Goal: Check status

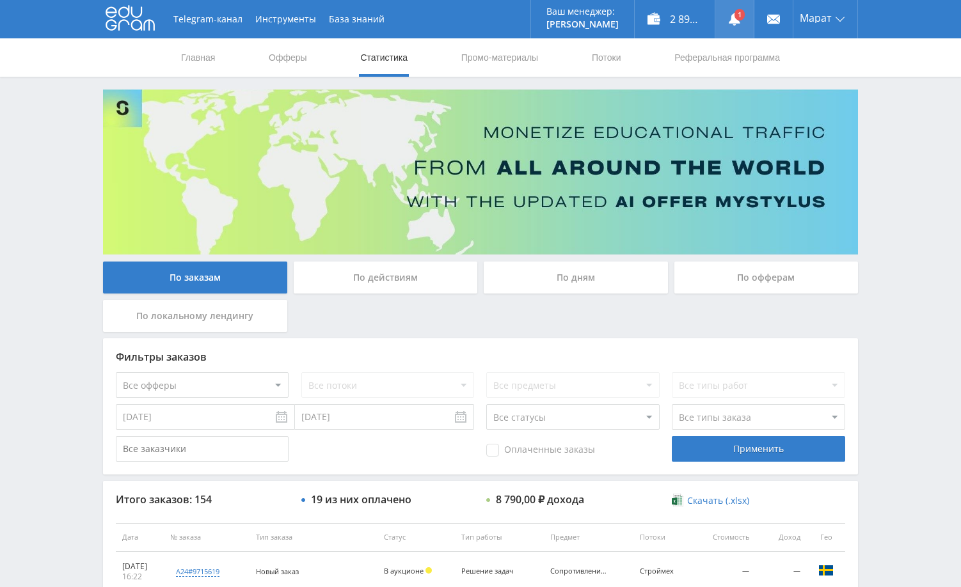
click at [737, 18] on link at bounding box center [734, 19] width 38 height 38
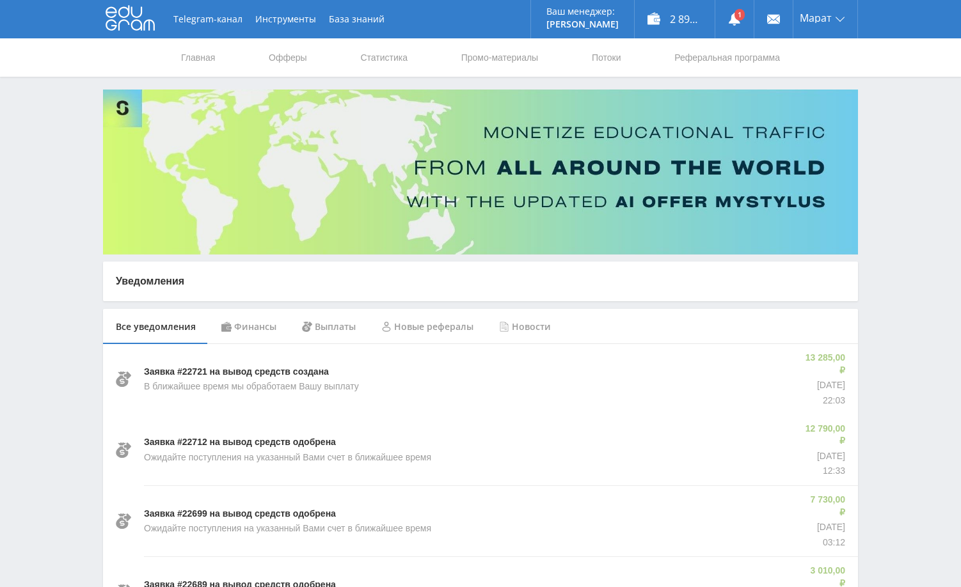
click at [265, 331] on div "Финансы" at bounding box center [249, 327] width 81 height 36
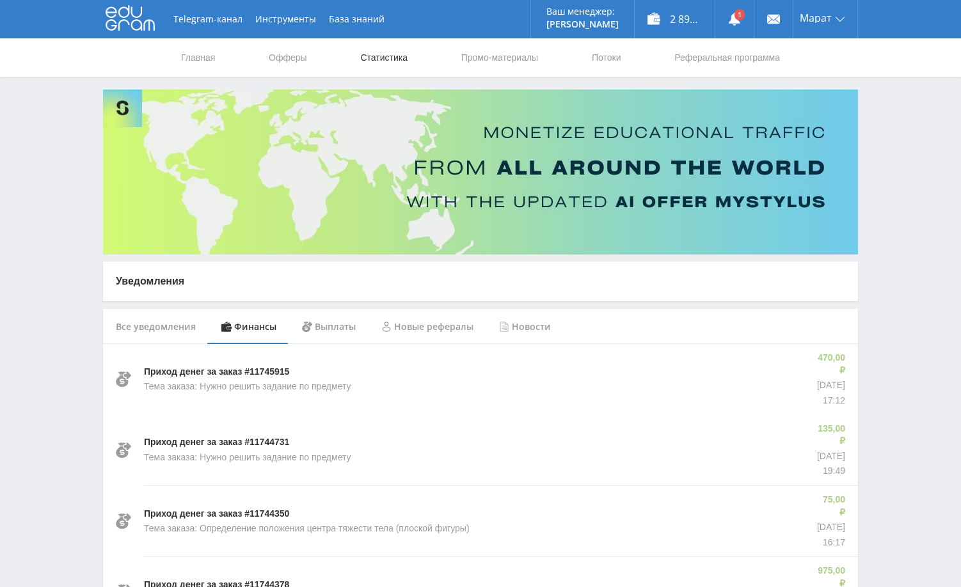
click at [359, 57] on link "Статистика" at bounding box center [384, 57] width 50 height 38
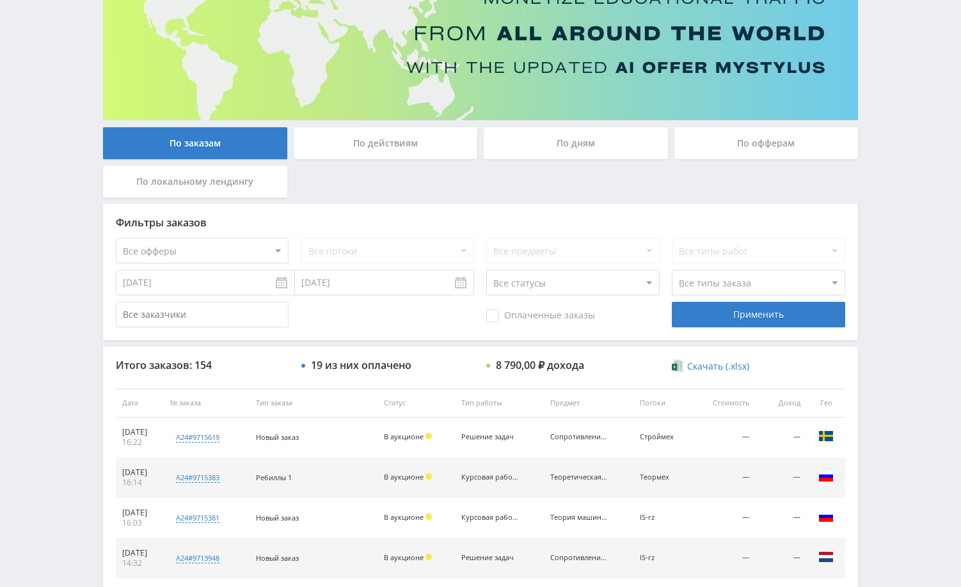
scroll to position [192, 0]
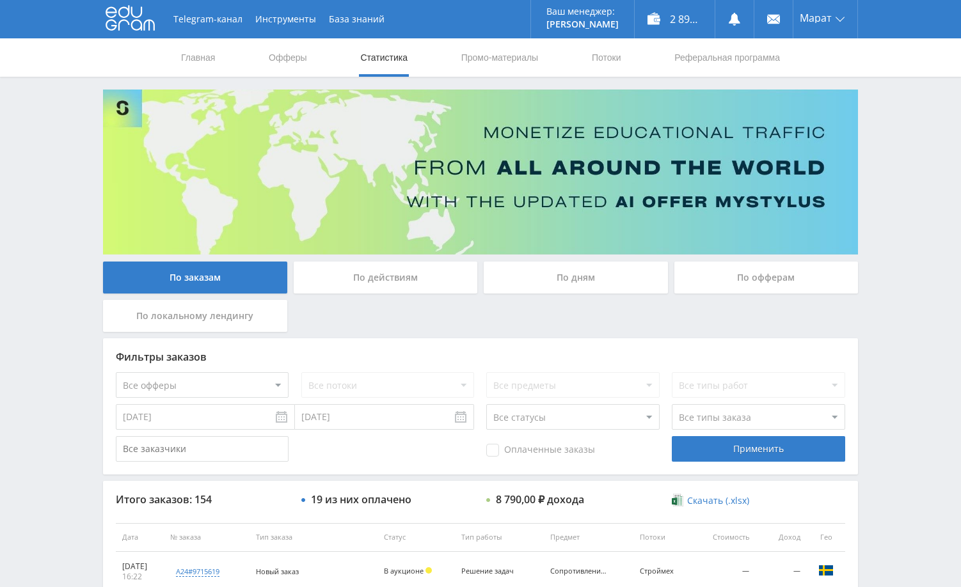
click at [906, 168] on div "Telegram-канал Инструменты База знаний Ваш менеджер: [PERSON_NAME] Online @edug…" at bounding box center [480, 537] width 961 height 1075
click at [735, 17] on link at bounding box center [734, 19] width 38 height 38
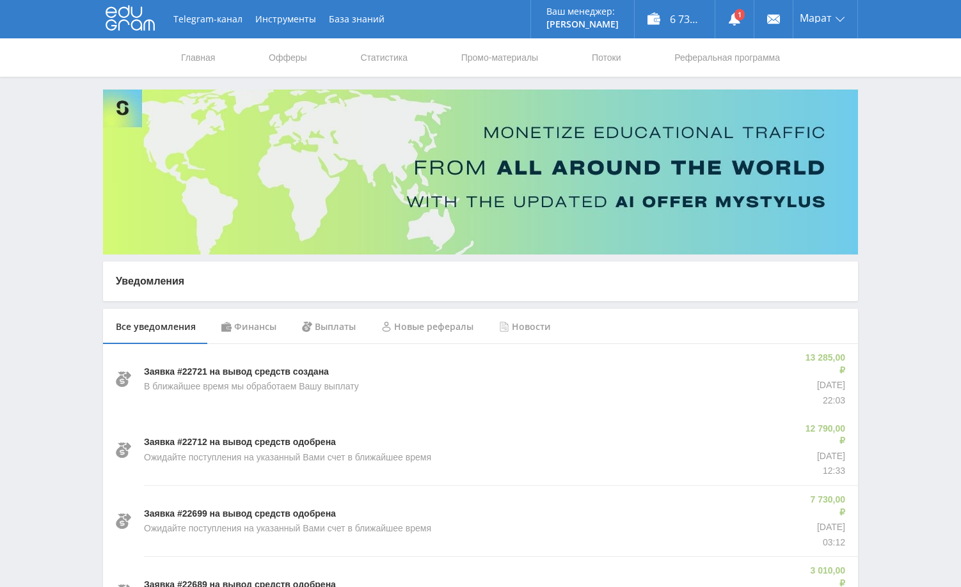
click at [252, 321] on div "Финансы" at bounding box center [249, 327] width 81 height 36
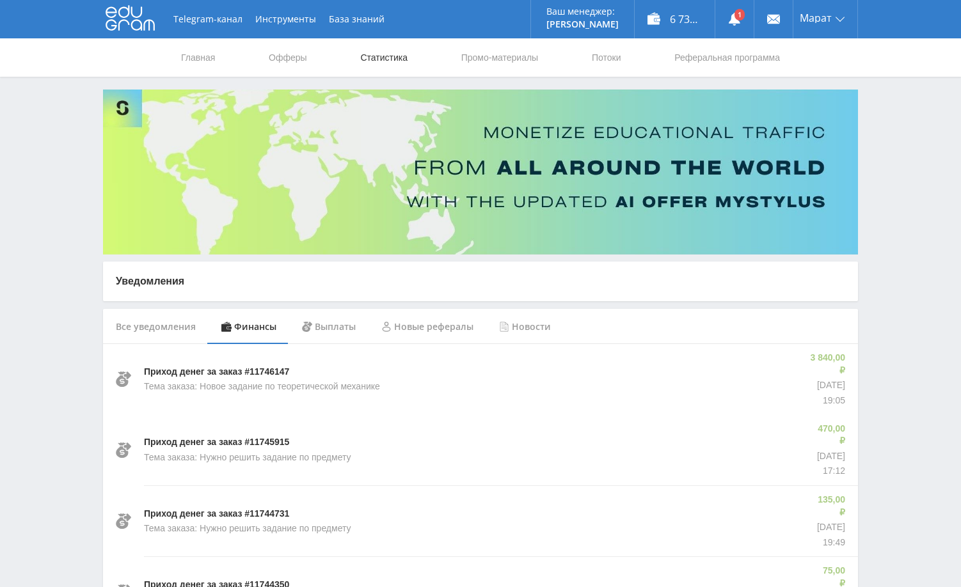
click at [376, 52] on link "Статистика" at bounding box center [384, 57] width 50 height 38
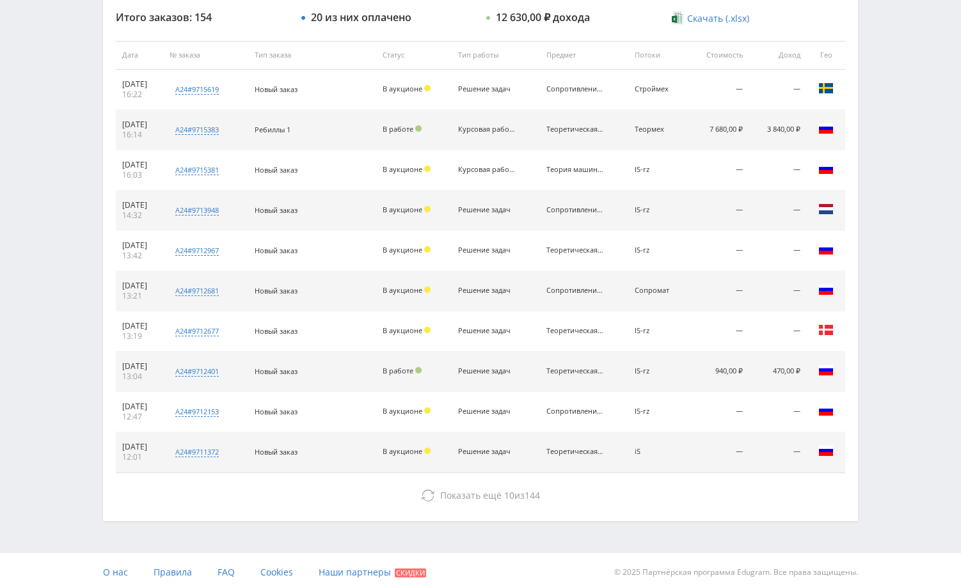
scroll to position [487, 0]
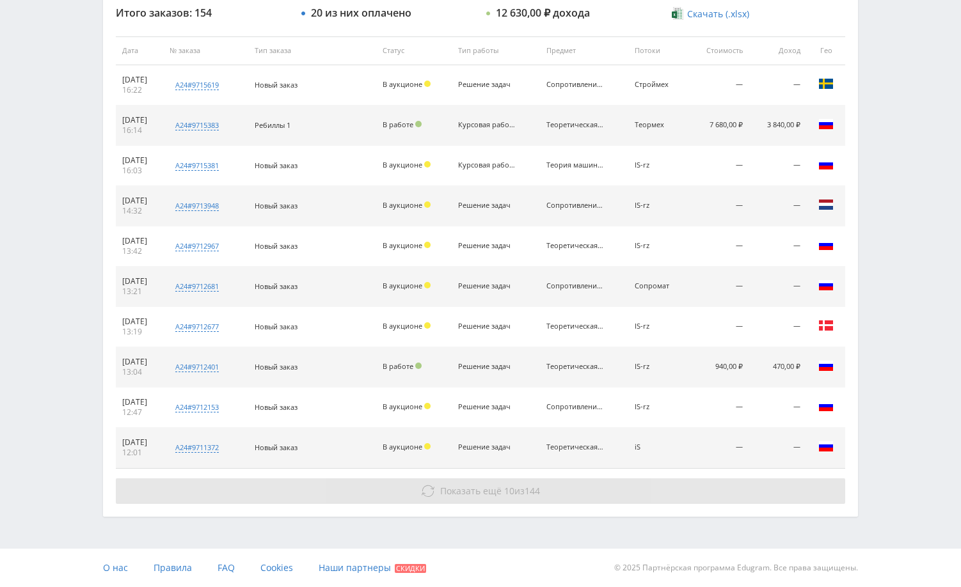
click at [738, 502] on button "Показать ещё 10 из 144" at bounding box center [481, 492] width 730 height 26
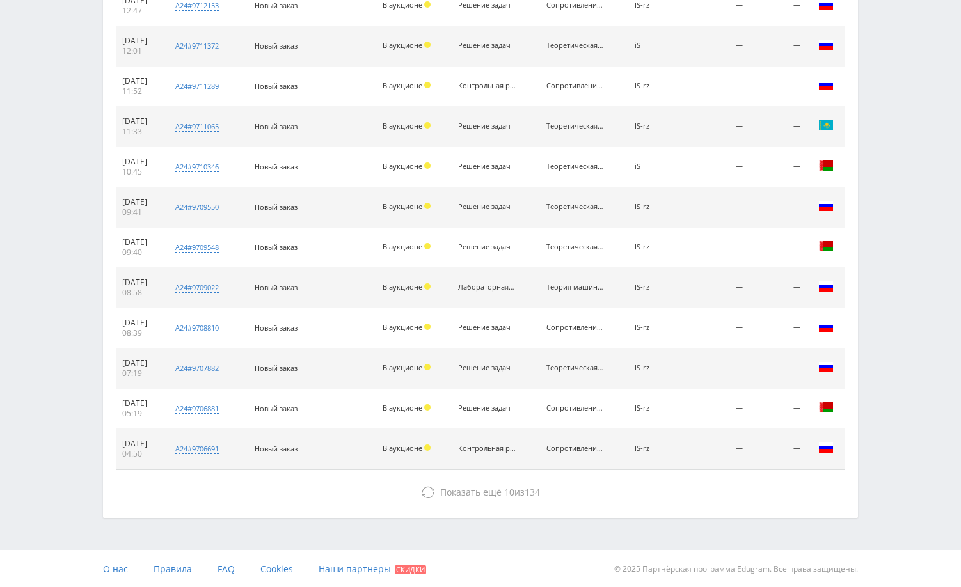
scroll to position [890, 0]
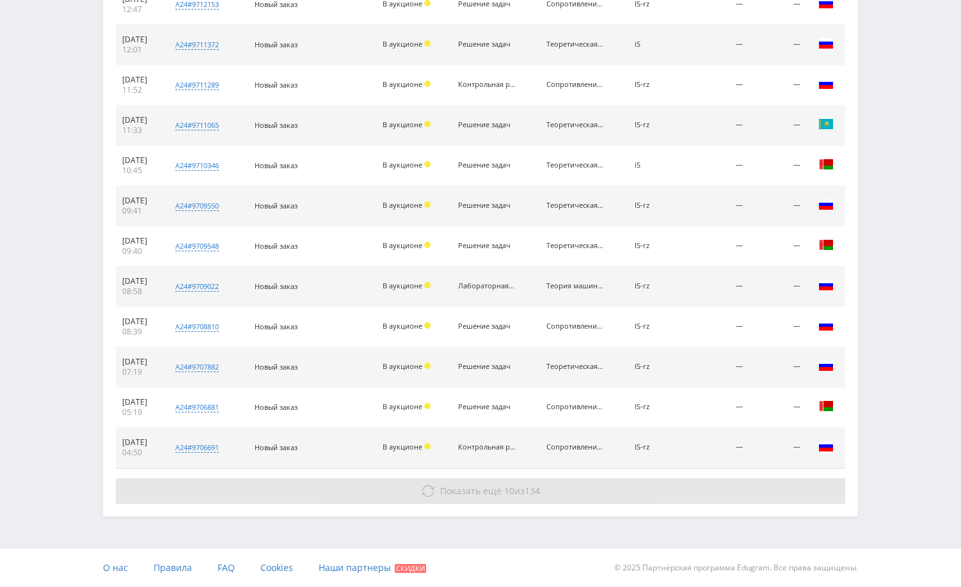
click at [749, 497] on button "Показать ещё 10 из 134" at bounding box center [481, 492] width 730 height 26
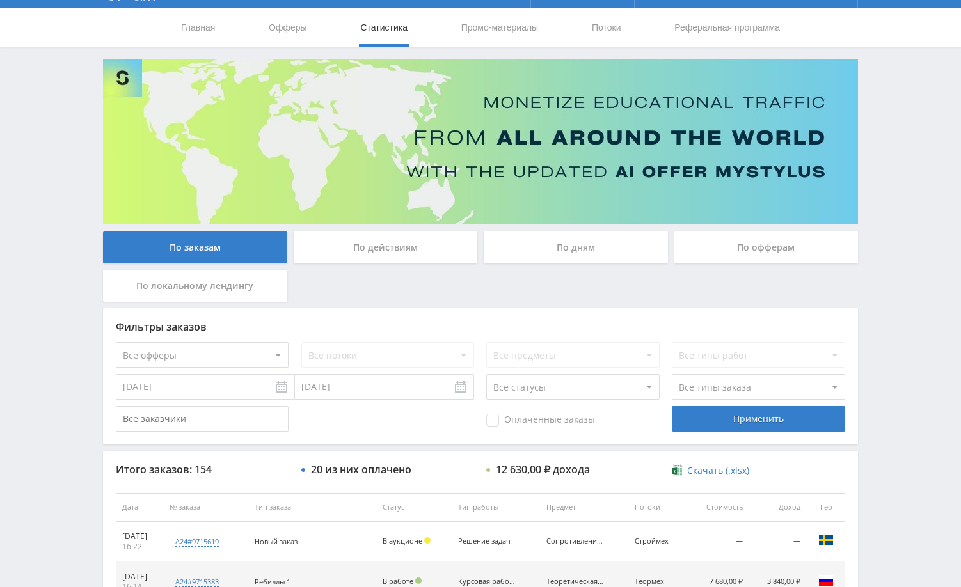
scroll to position [0, 0]
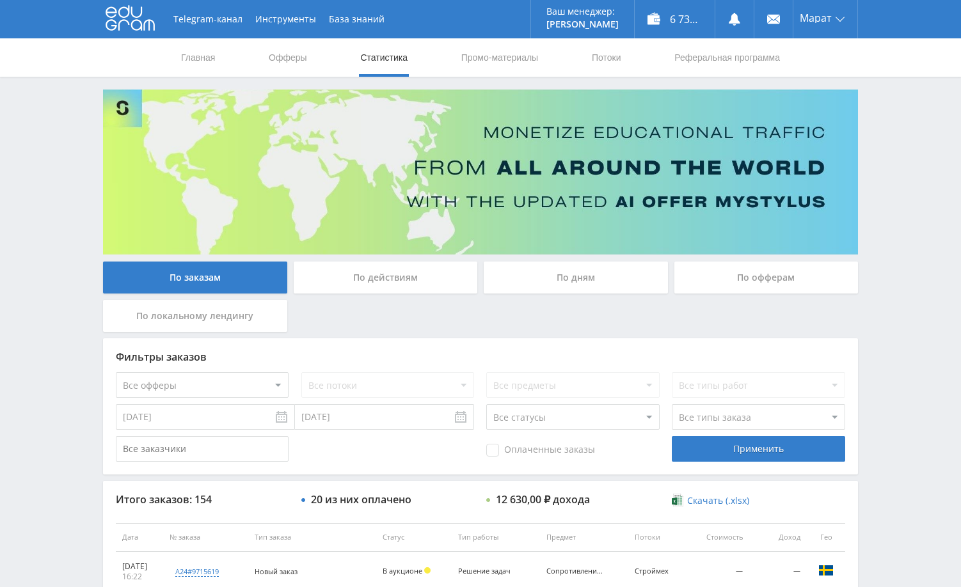
click at [889, 200] on div "Telegram-канал Инструменты База знаний Ваш менеджер: [PERSON_NAME] Online @edug…" at bounding box center [480, 537] width 961 height 1075
click at [890, 202] on div "Telegram-канал Инструменты База знаний Ваш менеджер: [PERSON_NAME] Online @edug…" at bounding box center [480, 537] width 961 height 1075
click at [887, 141] on div "Telegram-канал Инструменты База знаний Ваш менеджер: [PERSON_NAME] Online @edug…" at bounding box center [480, 537] width 961 height 1075
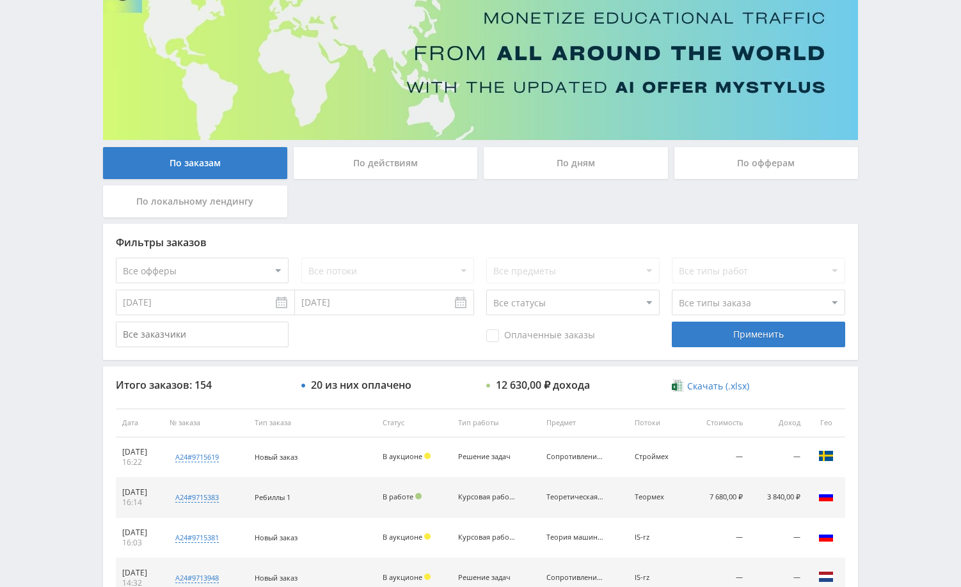
scroll to position [128, 0]
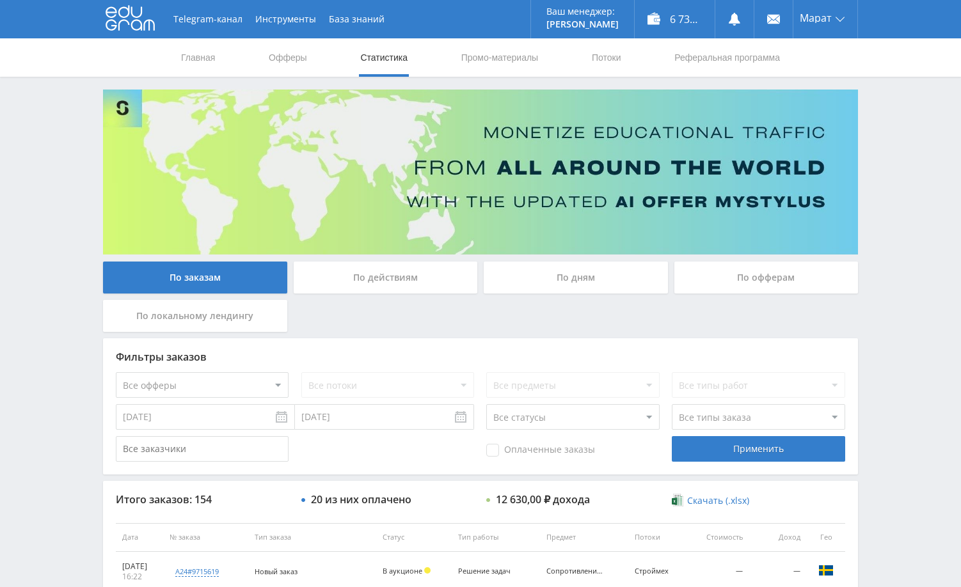
click at [913, 146] on div "Telegram-канал Инструменты База знаний Ваш менеджер: [PERSON_NAME] Online @edug…" at bounding box center [480, 537] width 961 height 1075
click at [886, 374] on div "Telegram-канал Инструменты База знаний Ваш менеджер: [PERSON_NAME] Online @edug…" at bounding box center [480, 537] width 961 height 1075
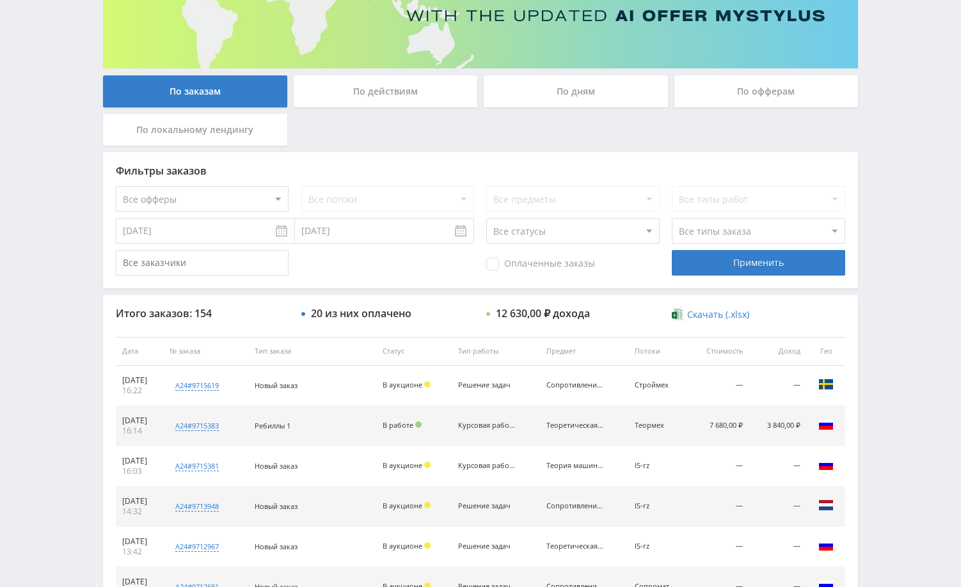
scroll to position [128, 0]
